Goal: Check status: Check status

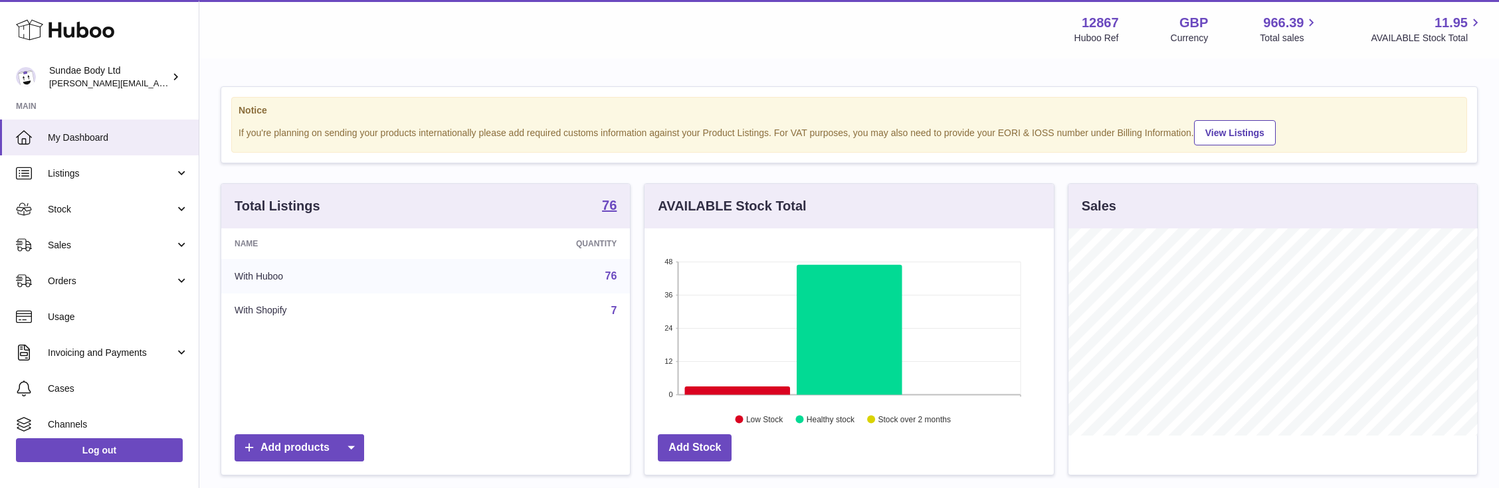
scroll to position [207, 409]
click at [76, 210] on span "Stock" at bounding box center [111, 209] width 127 height 13
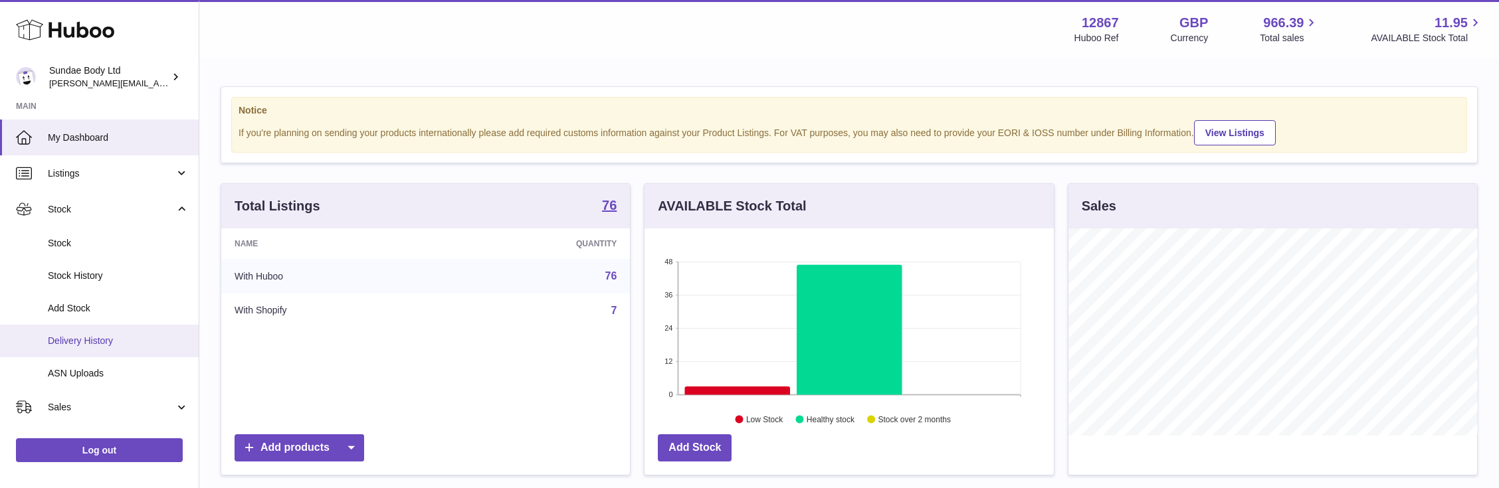
click at [88, 341] on span "Delivery History" at bounding box center [118, 341] width 141 height 13
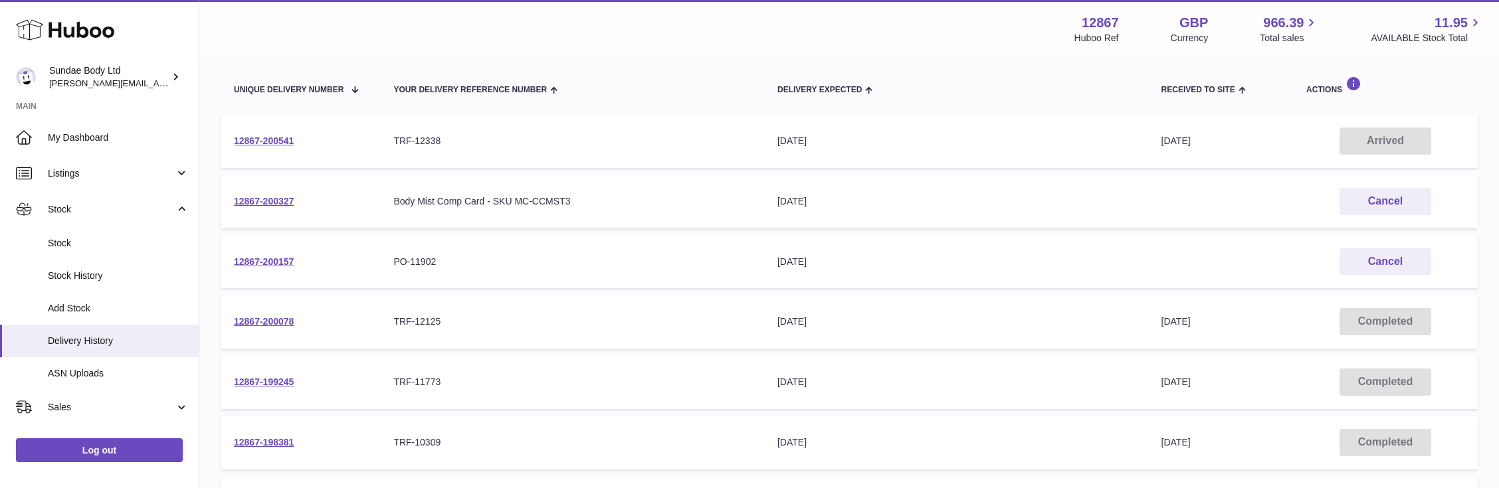
scroll to position [177, 0]
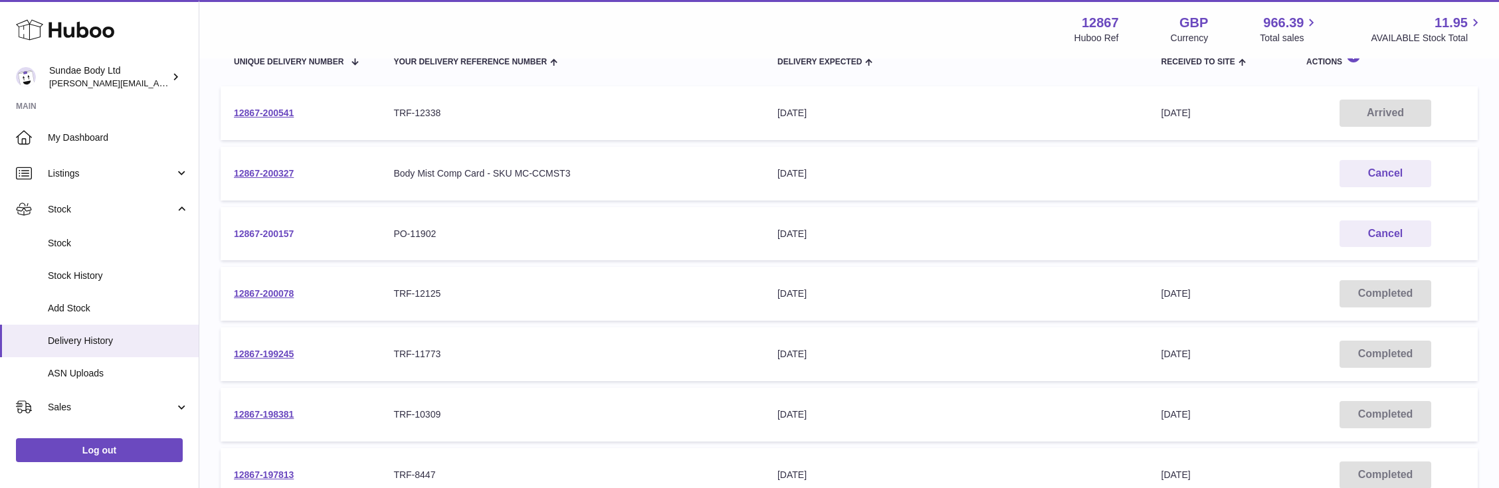
click at [251, 234] on link "12867-200157" at bounding box center [264, 234] width 60 height 11
click at [271, 112] on link "12867-200541" at bounding box center [264, 113] width 60 height 11
